Goal: Find specific page/section: Find specific page/section

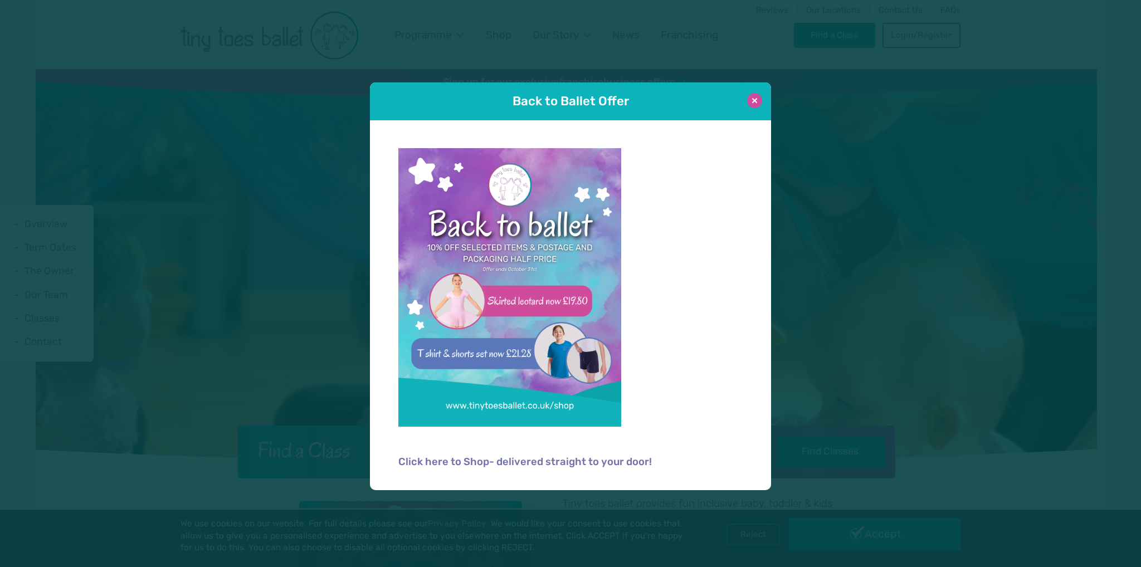
click at [751, 101] on button at bounding box center [754, 100] width 15 height 15
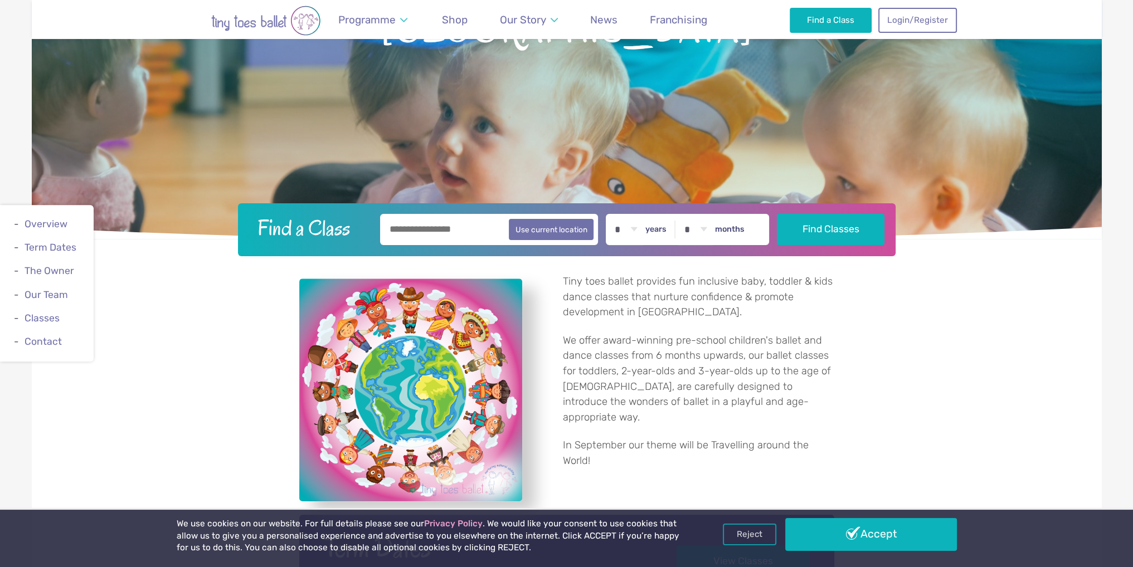
scroll to position [223, 0]
click at [473, 226] on input "text" at bounding box center [489, 228] width 218 height 31
type input "*******"
click at [819, 225] on button "Find Classes" at bounding box center [831, 228] width 108 height 31
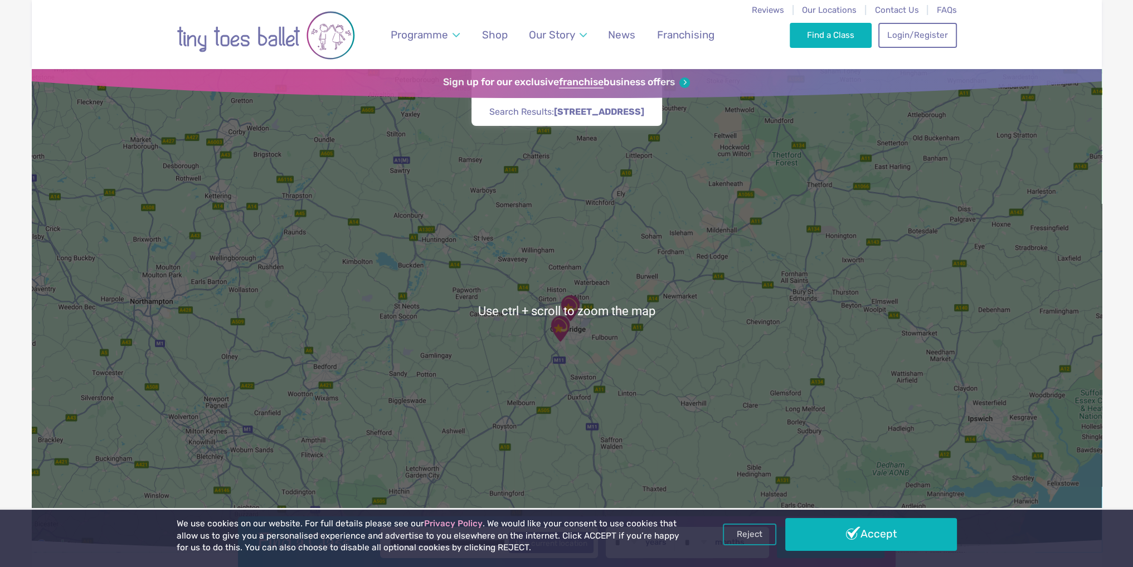
click at [585, 339] on div at bounding box center [567, 310] width 1070 height 483
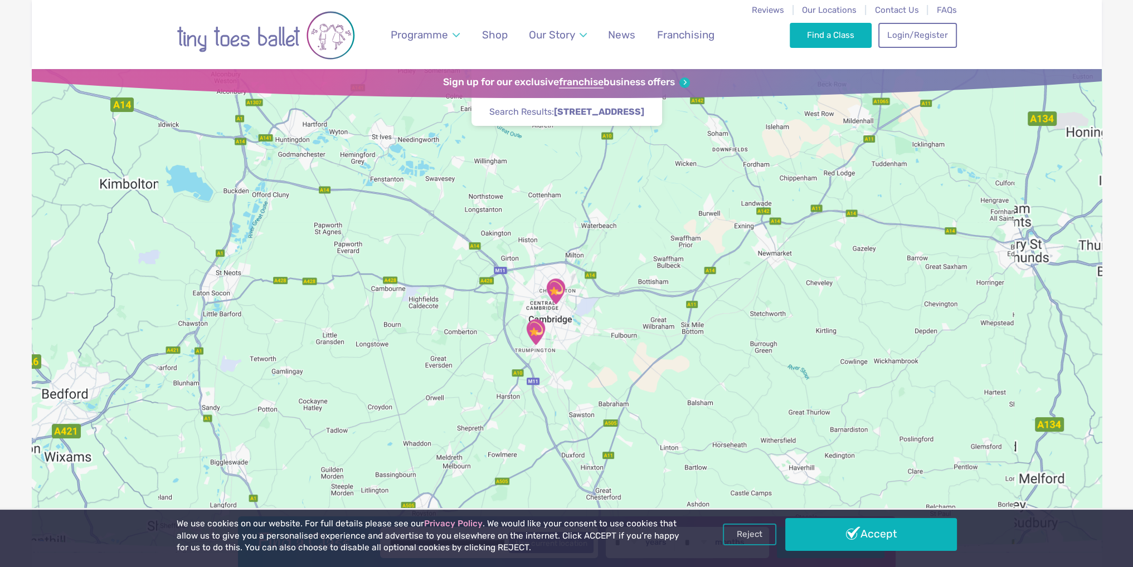
click at [586, 328] on div at bounding box center [567, 310] width 1070 height 483
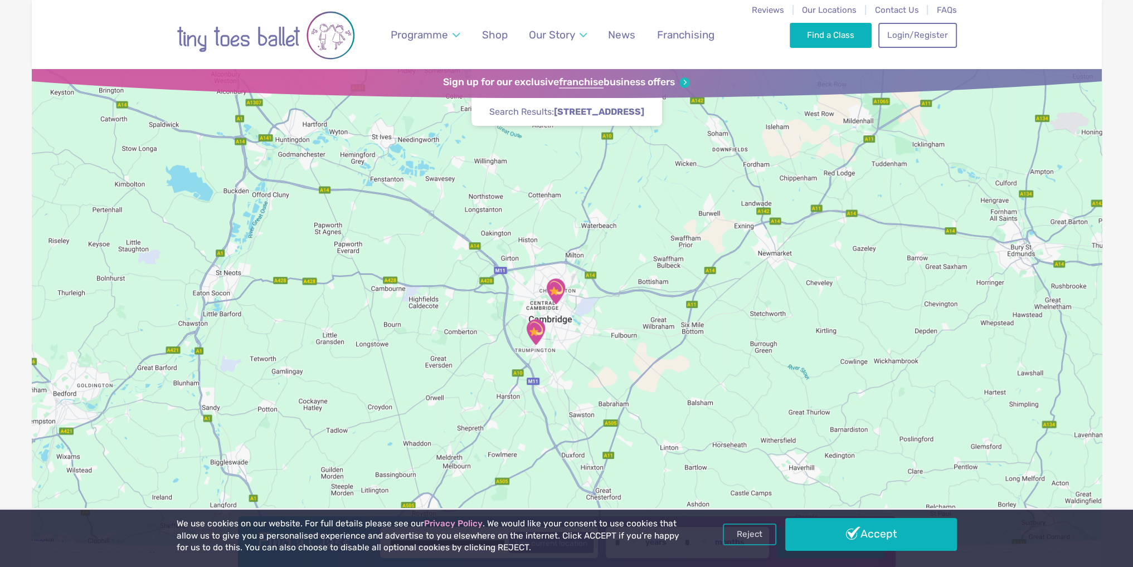
click at [586, 328] on div at bounding box center [567, 310] width 1070 height 483
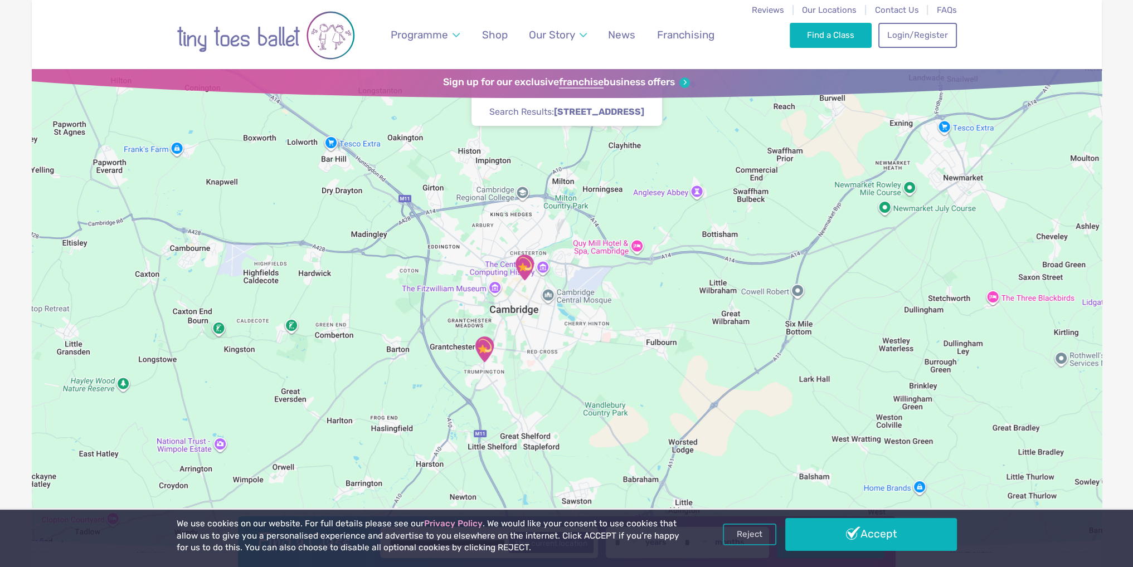
click at [522, 265] on img "St Matthew's Church" at bounding box center [524, 268] width 28 height 28
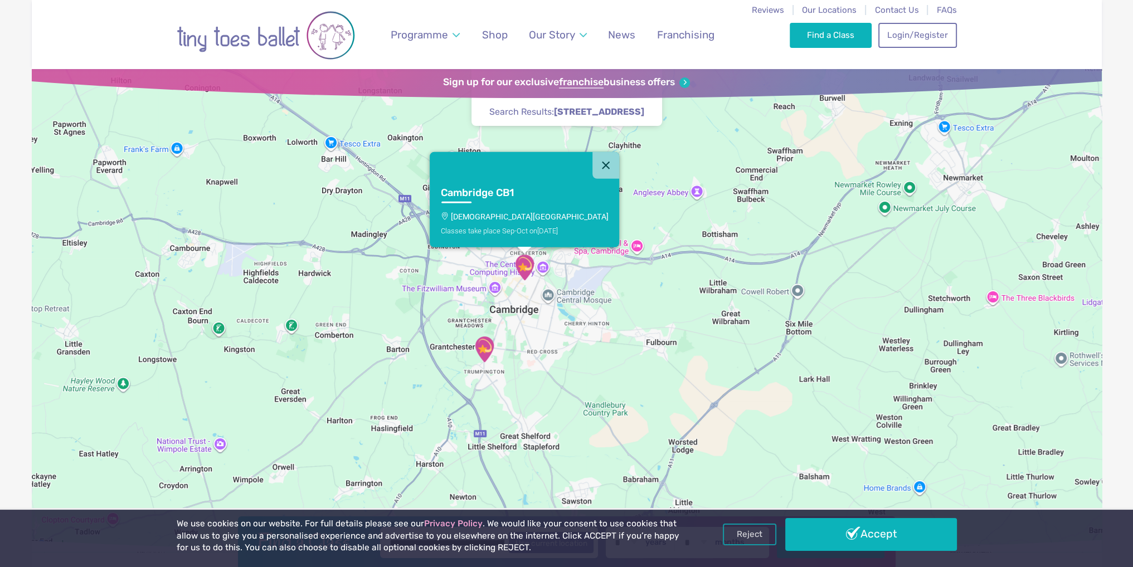
click at [538, 277] on div "Cambridge CB1 [GEOGRAPHIC_DATA][DEMOGRAPHIC_DATA] Classes take place Sep-Oct [D…" at bounding box center [567, 310] width 1070 height 483
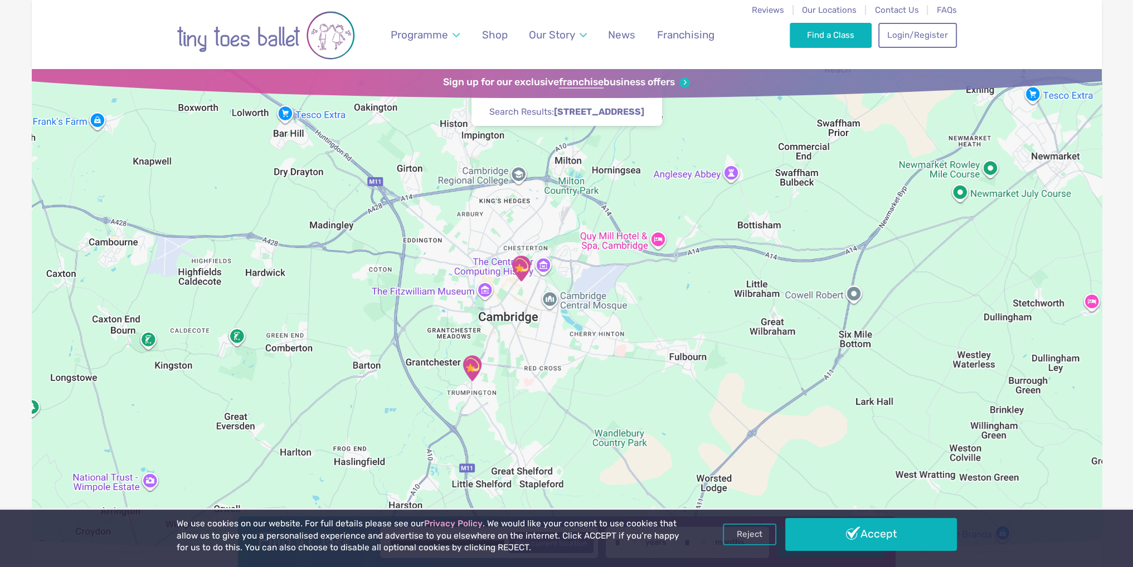
click at [538, 277] on div at bounding box center [567, 310] width 1070 height 483
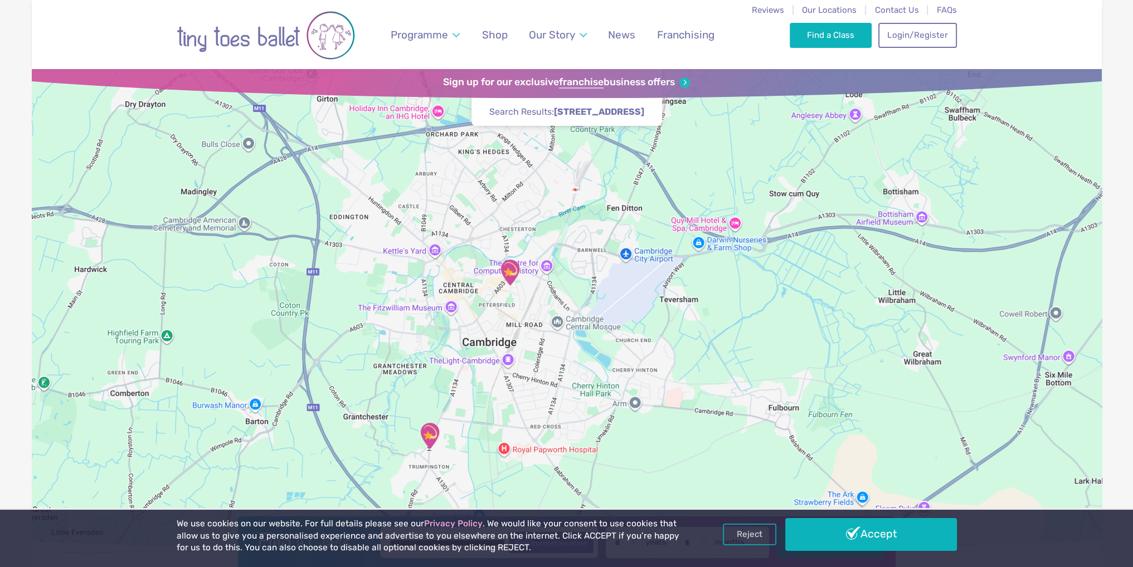
click at [533, 293] on div at bounding box center [567, 310] width 1070 height 483
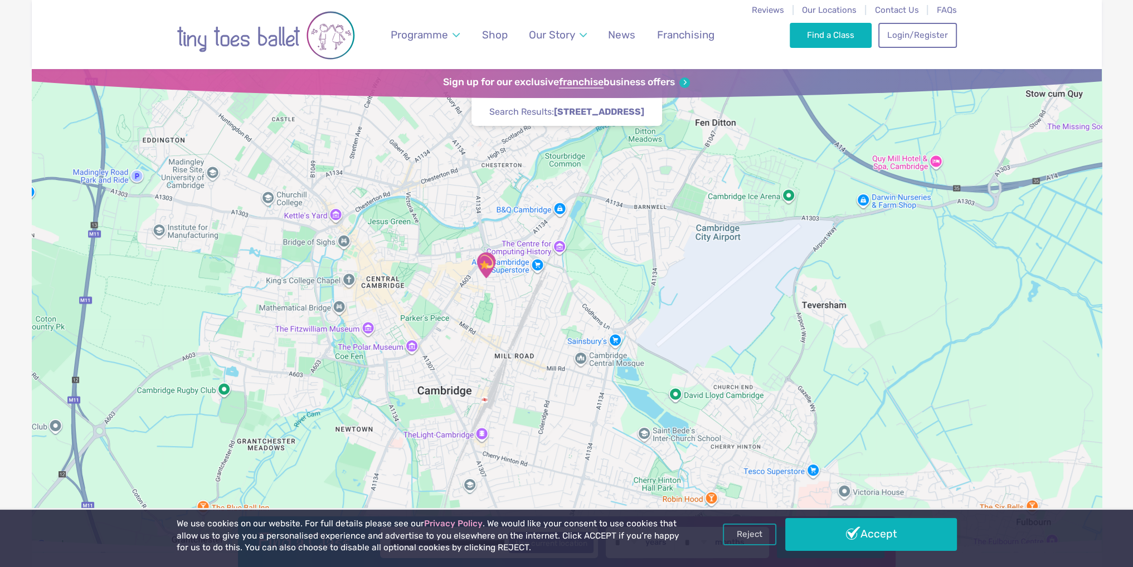
click at [533, 293] on div at bounding box center [567, 310] width 1070 height 483
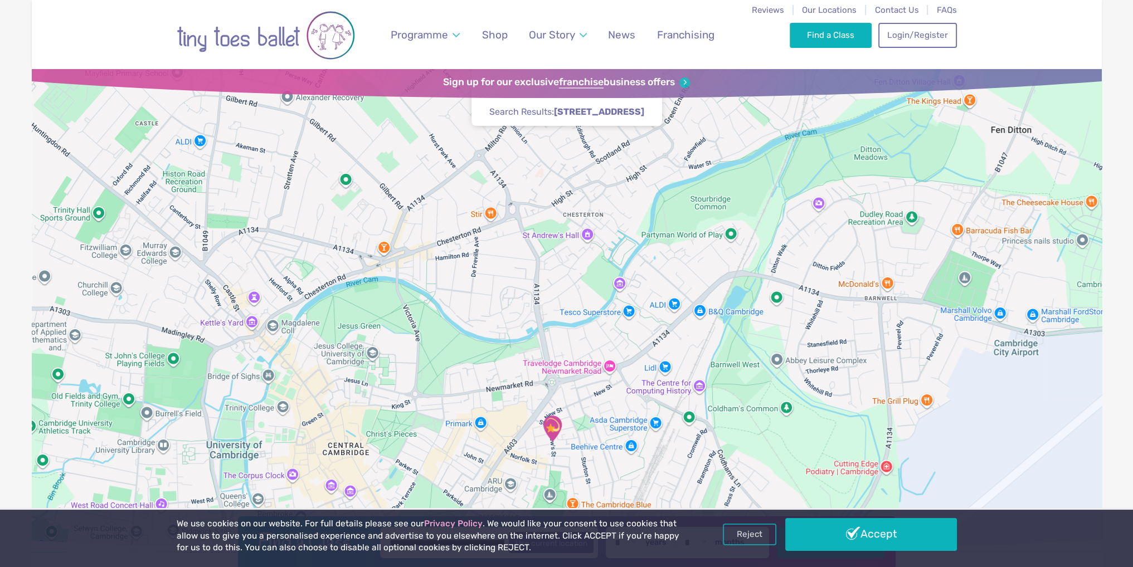
drag, startPoint x: 308, startPoint y: 159, endPoint x: 422, endPoint y: 342, distance: 215.2
click at [422, 342] on div at bounding box center [567, 310] width 1070 height 483
